Goal: Task Accomplishment & Management: Manage account settings

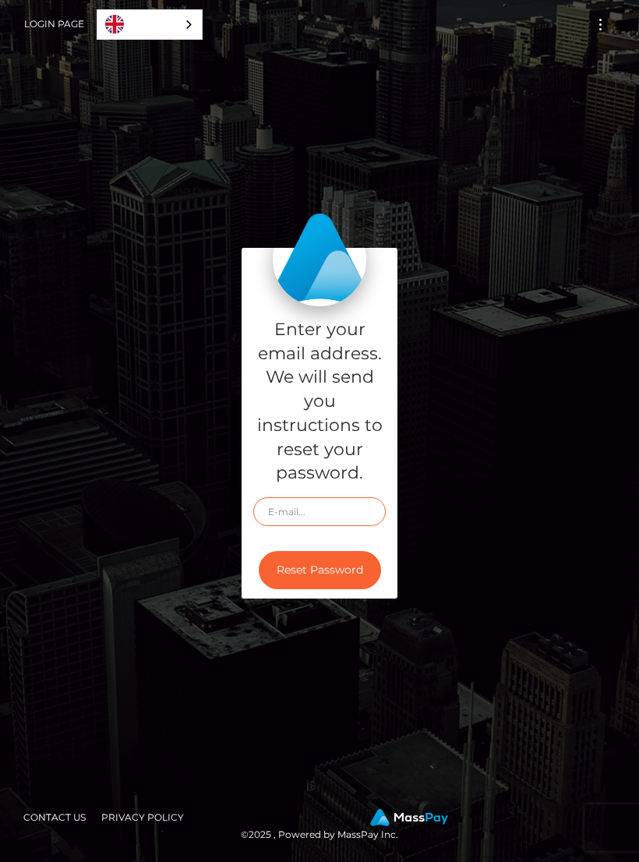
click at [345, 523] on input "text" at bounding box center [319, 511] width 133 height 29
type input "B"
paste input "Brodithklarissa@gmail.com"
type input "Brodithklarissa@gmail.com"
click at [627, 599] on div "Enter your email address. We will send you instructions to reset your password.…" at bounding box center [319, 431] width 639 height 600
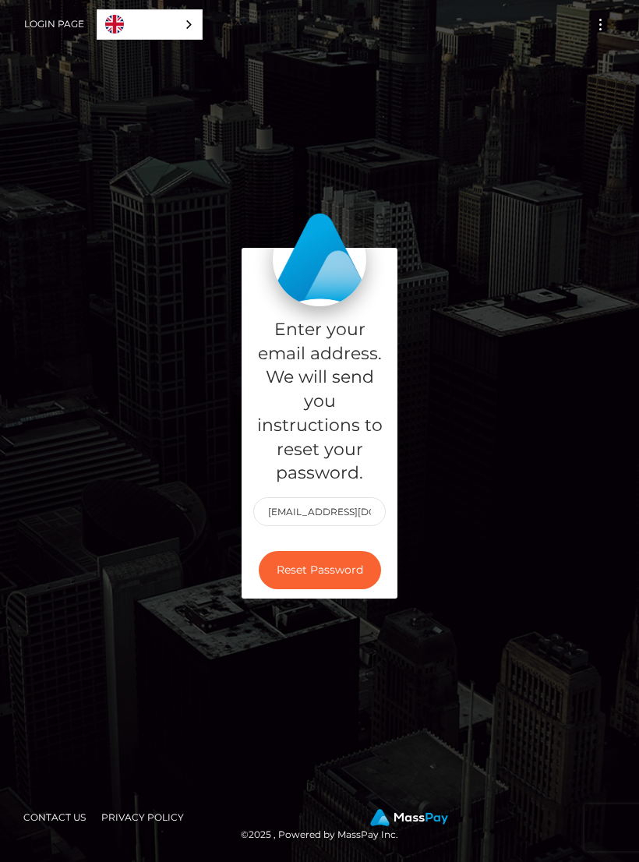
click at [618, 613] on div "Enter your email address. We will send you instructions to reset your password.…" at bounding box center [319, 431] width 639 height 600
click at [82, 9] on link "Login Page" at bounding box center [54, 24] width 60 height 33
click at [70, 23] on link "Login Page" at bounding box center [54, 24] width 60 height 33
click at [67, 34] on link "Login Page" at bounding box center [54, 24] width 60 height 33
click at [76, 29] on link "Login Page" at bounding box center [54, 24] width 60 height 33
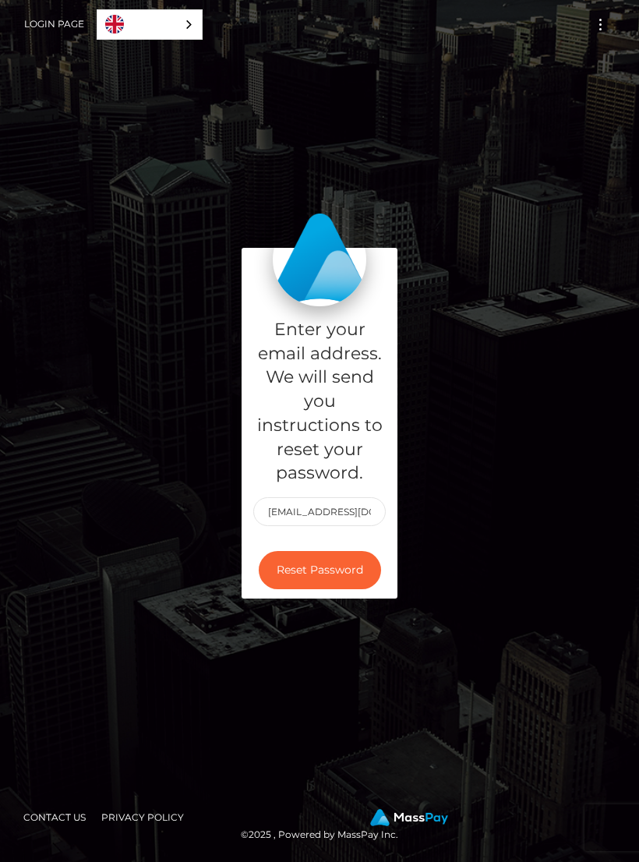
click at [154, 30] on link "English" at bounding box center [149, 24] width 104 height 29
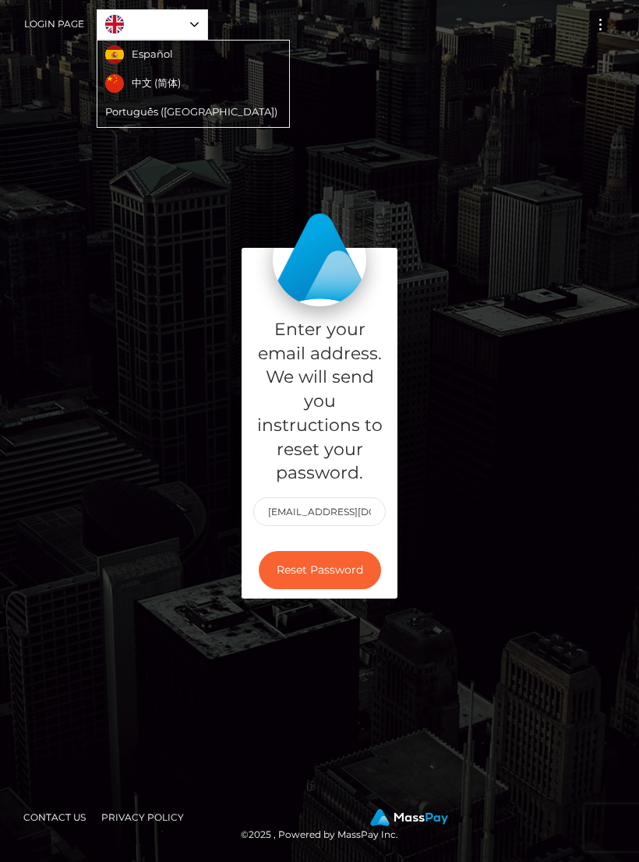
click at [55, 39] on link "Login Page" at bounding box center [54, 24] width 60 height 33
click at [74, 27] on link "Login Page" at bounding box center [54, 24] width 60 height 33
click at [83, 204] on div "Enter your email address. We will send you instructions to reset your password.…" at bounding box center [319, 431] width 639 height 600
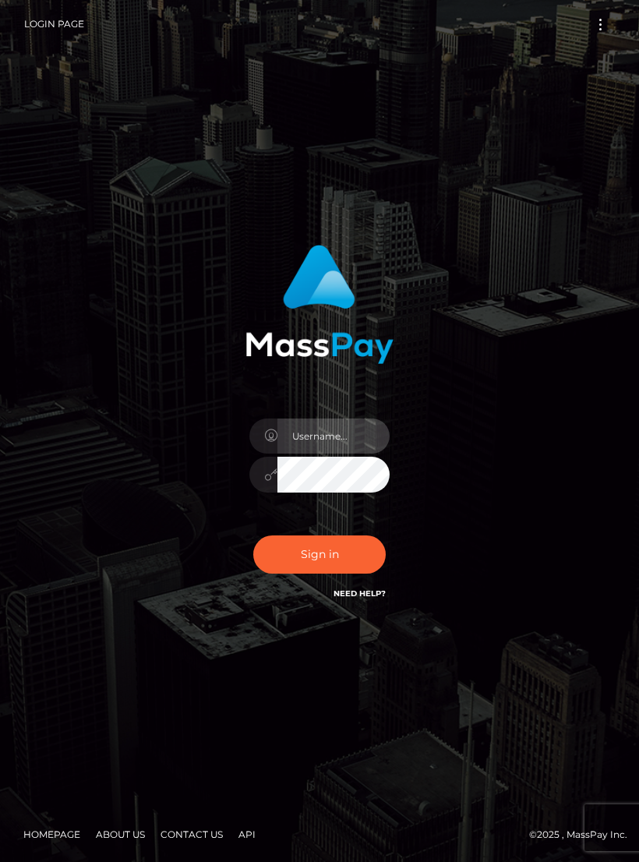
click at [342, 448] on input "text" at bounding box center [333, 436] width 112 height 35
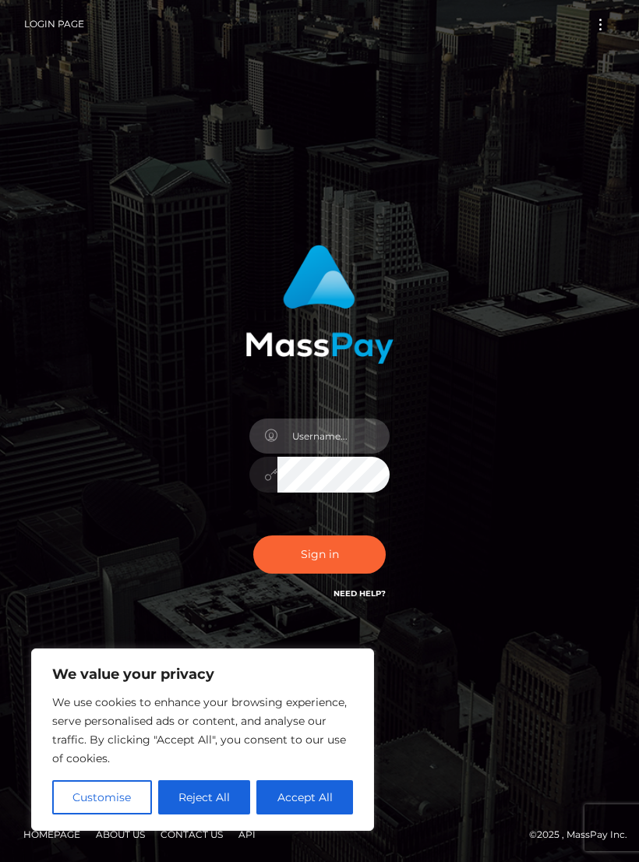
paste input "[EMAIL_ADDRESS][DOMAIN_NAME]"
type input "[EMAIL_ADDRESS][DOMAIN_NAME]"
click at [346, 558] on button "Sign in" at bounding box center [319, 554] width 133 height 38
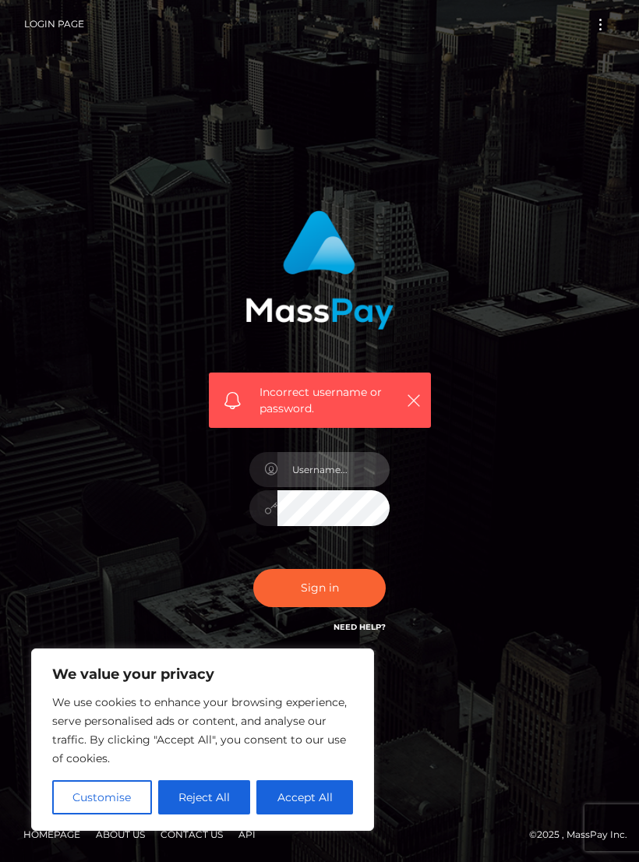
click at [346, 482] on input "text" at bounding box center [333, 469] width 112 height 35
paste input "[EMAIL_ADDRESS][DOMAIN_NAME]"
click at [327, 487] on input "[EMAIL_ADDRESS][DOMAIN_NAME]" at bounding box center [333, 469] width 112 height 35
type input "brodithklarissa@gmail.com"
click at [357, 581] on button "Sign in" at bounding box center [319, 588] width 133 height 38
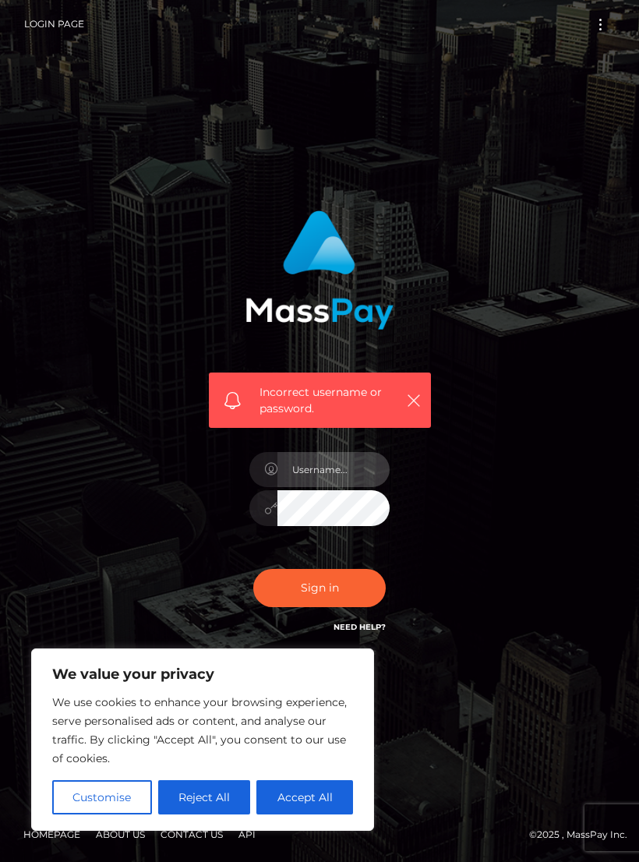
click at [338, 479] on input "text" at bounding box center [333, 469] width 112 height 35
type input "pastelblack88@gmail.com"
click at [357, 592] on button "Sign in" at bounding box center [319, 588] width 133 height 38
